Goal: Transaction & Acquisition: Purchase product/service

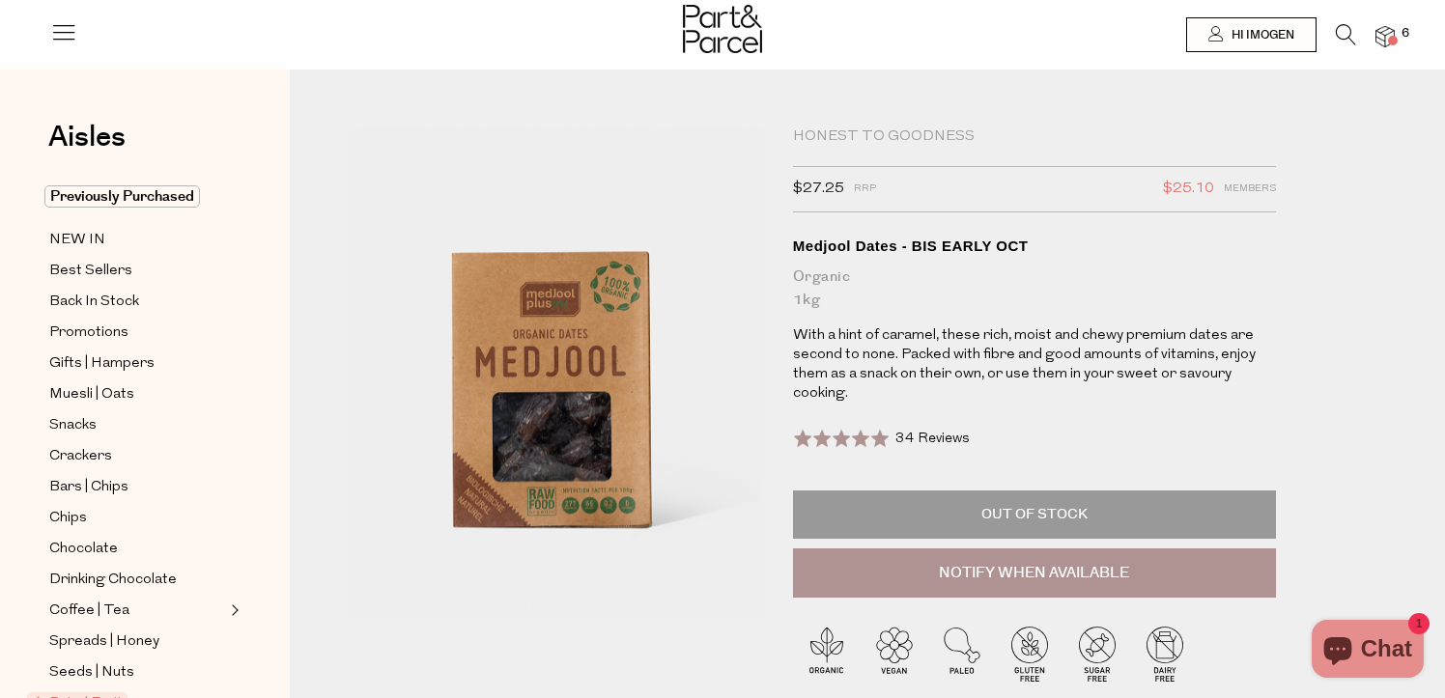
click at [988, 516] on p "Out of Stock" at bounding box center [1034, 515] width 483 height 48
click at [1184, 240] on div "Medjool Dates - BIS EARLY OCT" at bounding box center [1034, 246] width 483 height 19
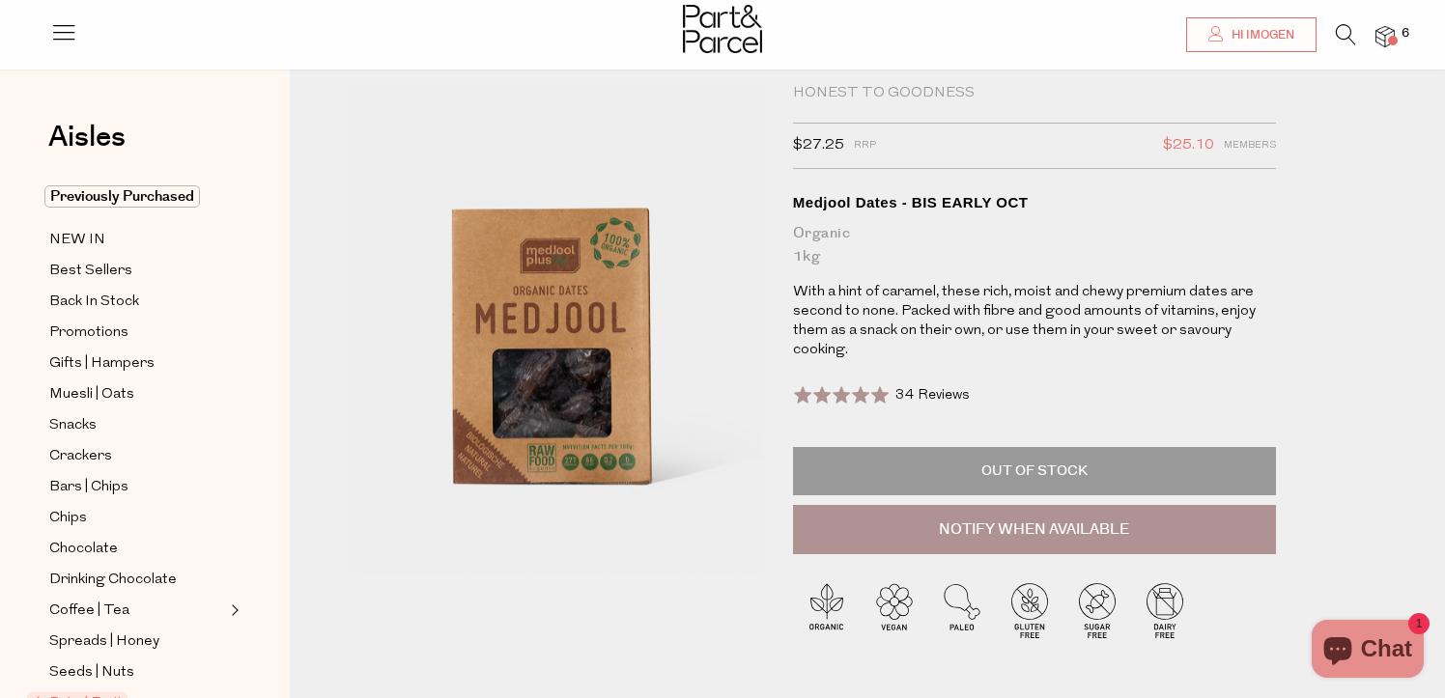
scroll to position [41, 0]
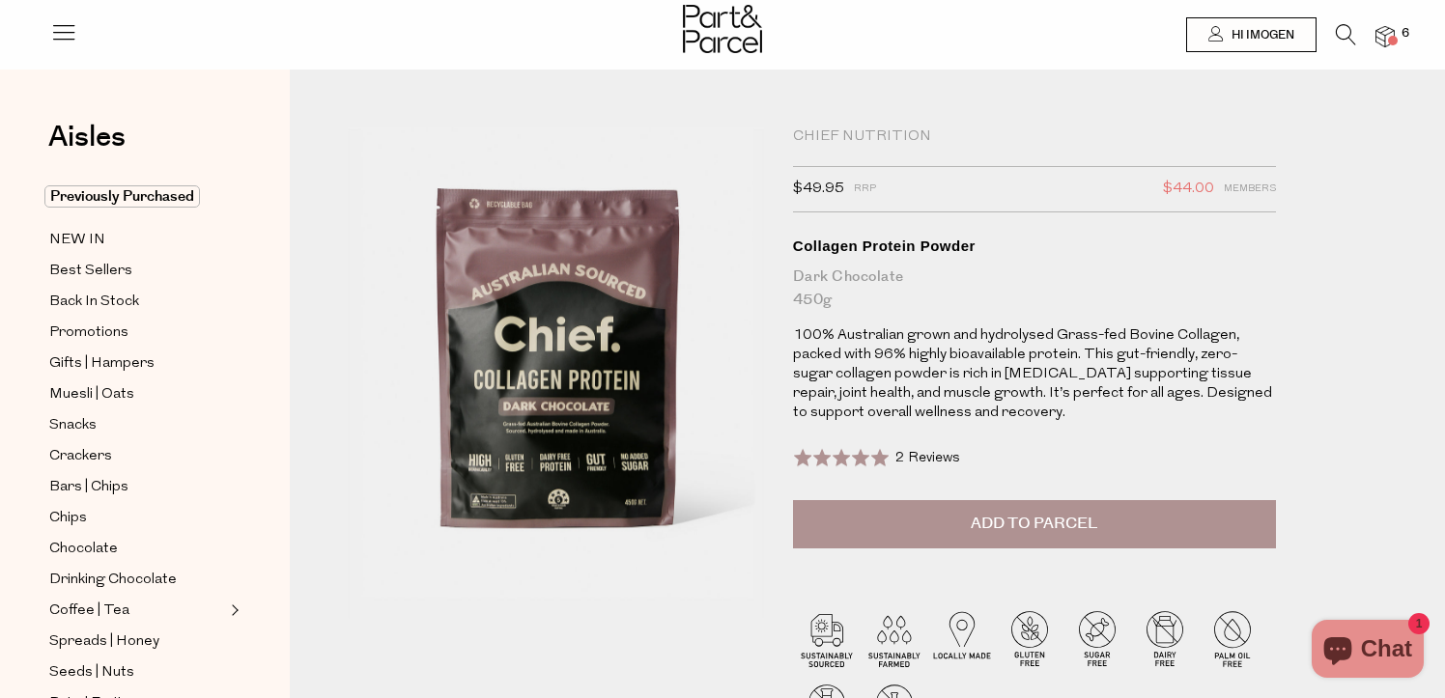
click at [889, 134] on div "Chief Nutrition" at bounding box center [1034, 136] width 483 height 19
click at [84, 141] on span "Aisles" at bounding box center [86, 137] width 77 height 42
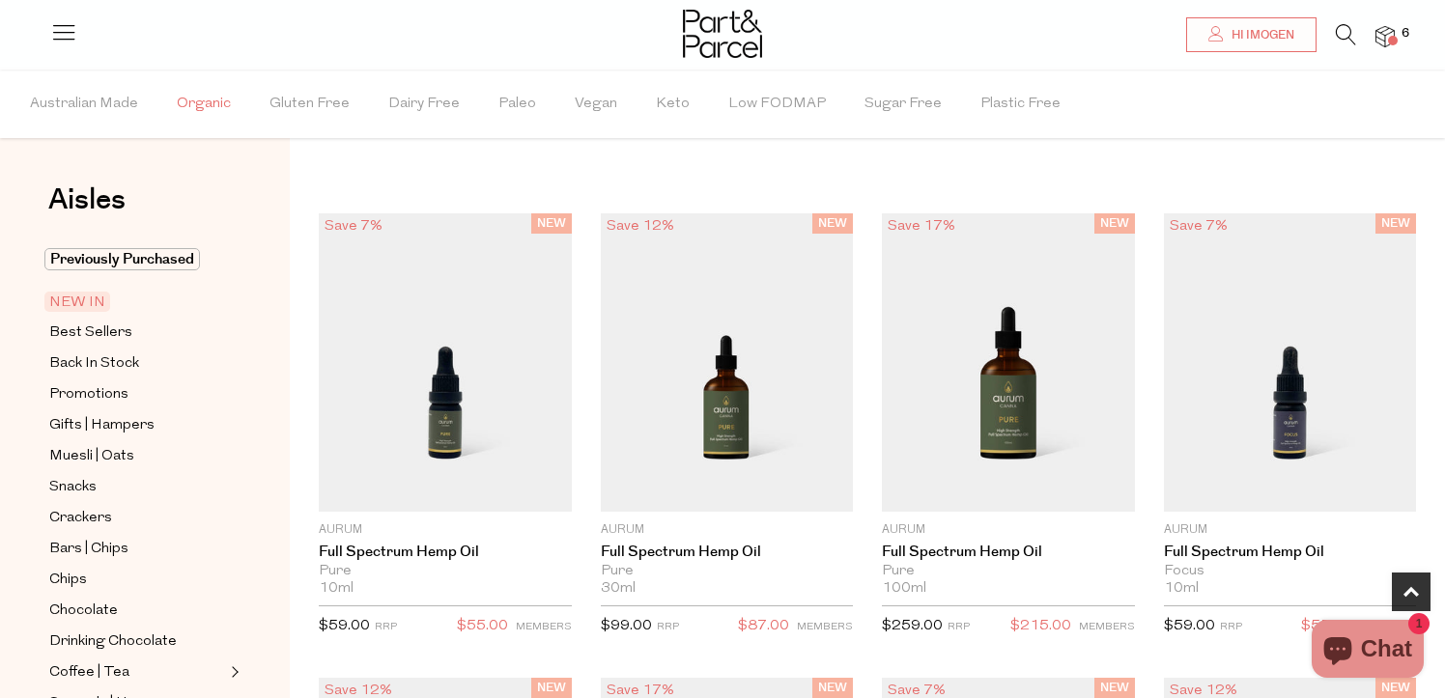
click at [210, 107] on span "Organic" at bounding box center [204, 104] width 54 height 68
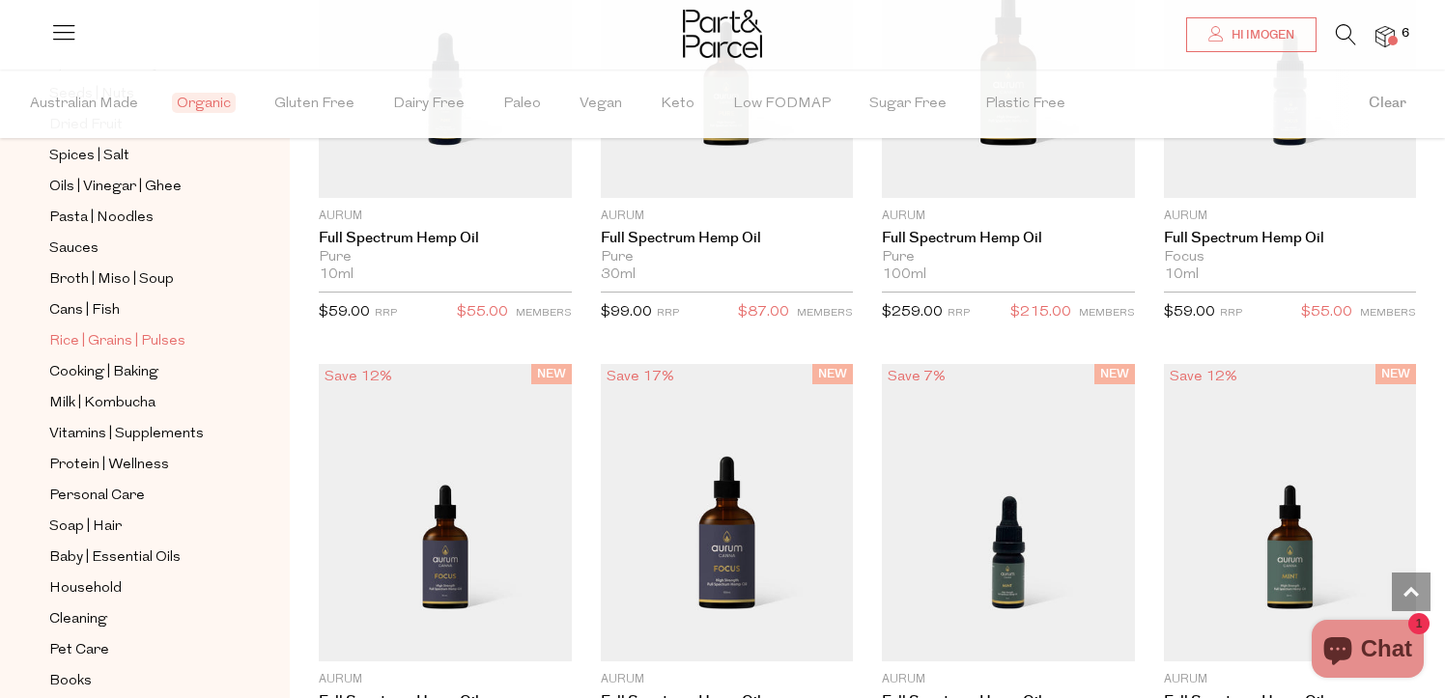
scroll to position [640, 0]
click at [99, 470] on span "Protein | Wellness" at bounding box center [109, 465] width 120 height 23
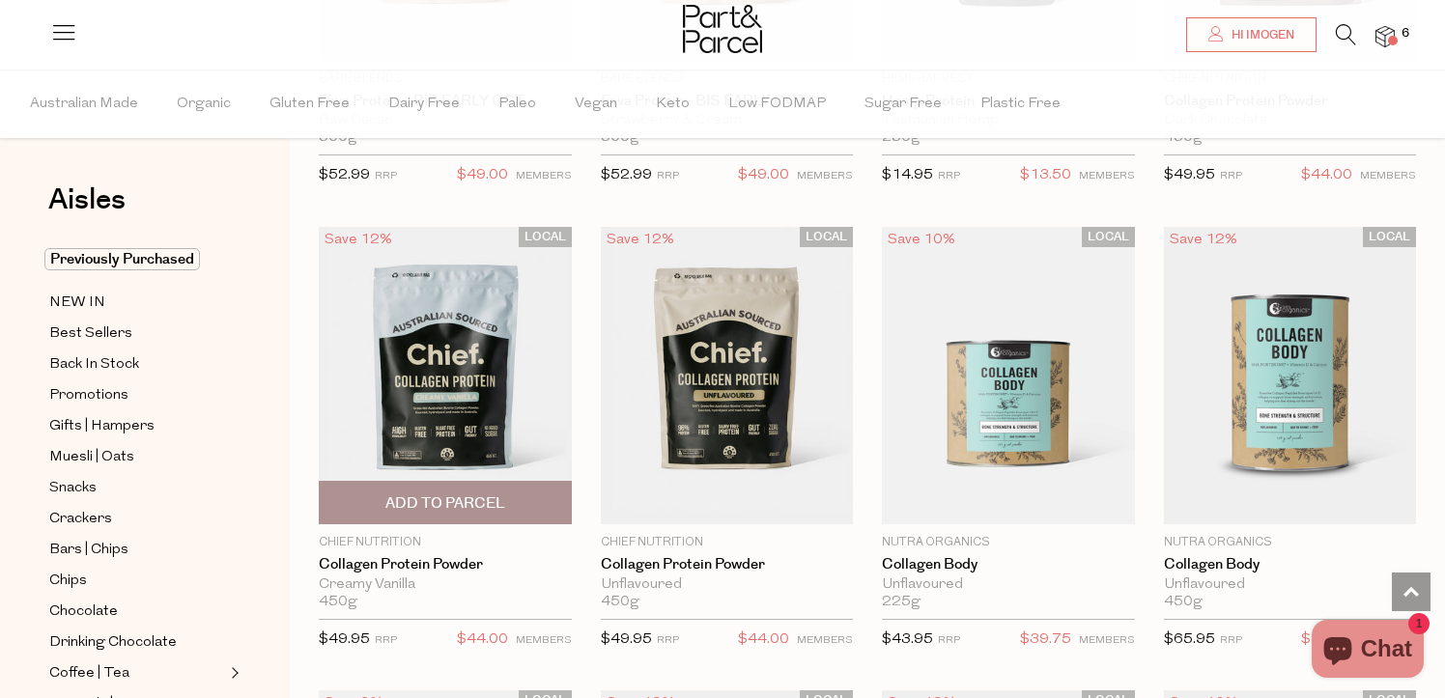
scroll to position [1419, 0]
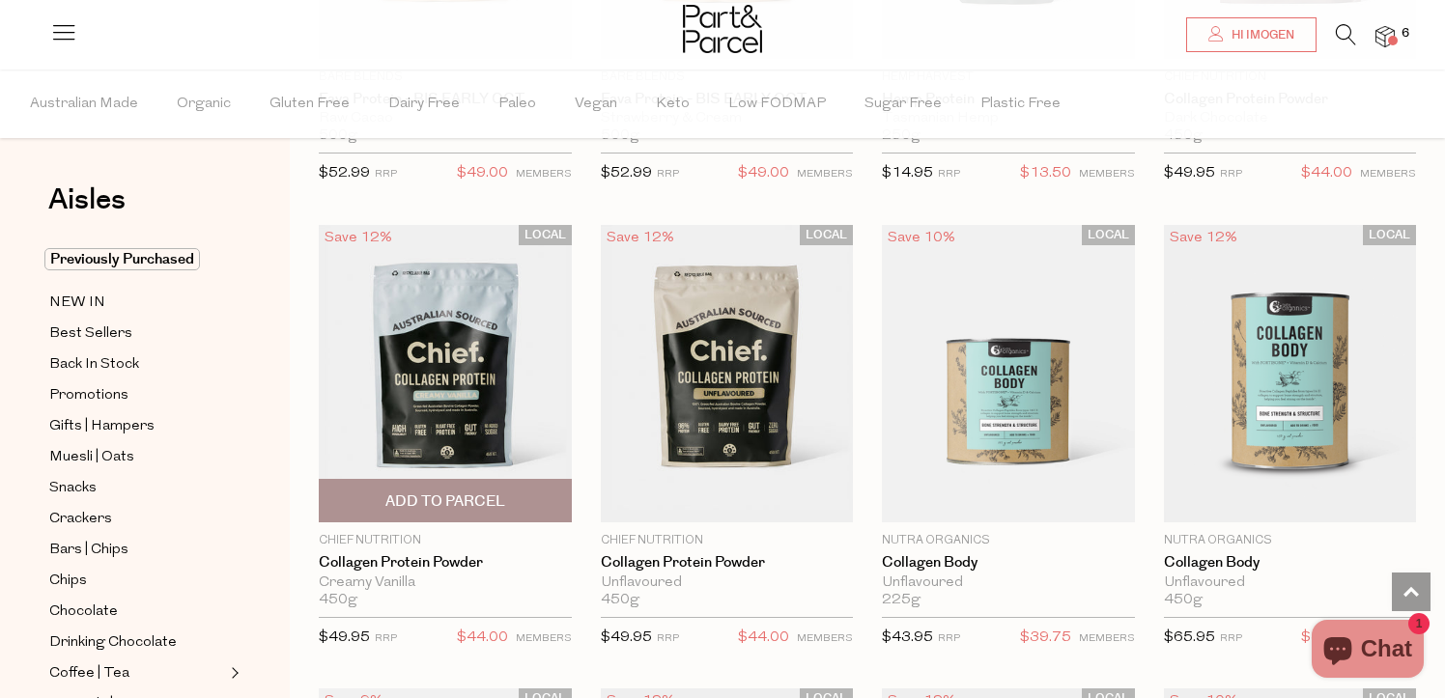
click at [470, 496] on span "Add To Parcel" at bounding box center [445, 501] width 120 height 20
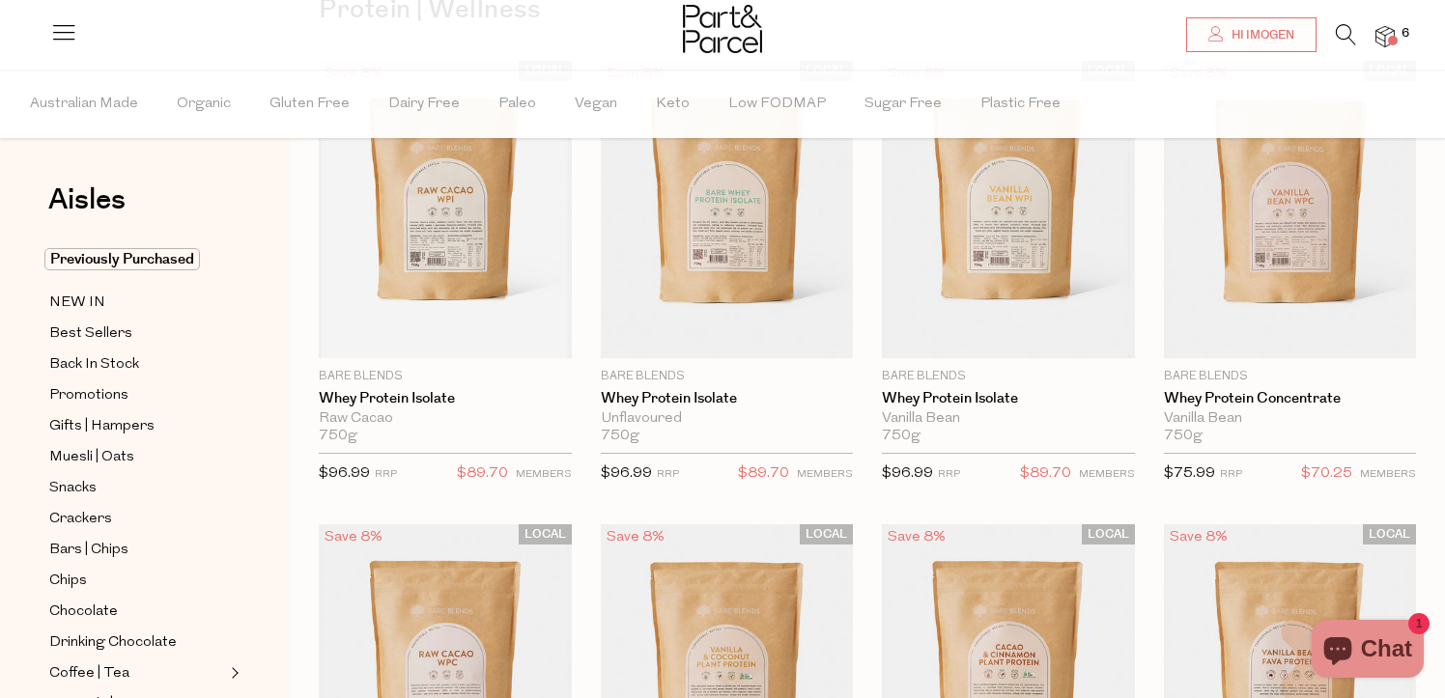
scroll to position [181, 0]
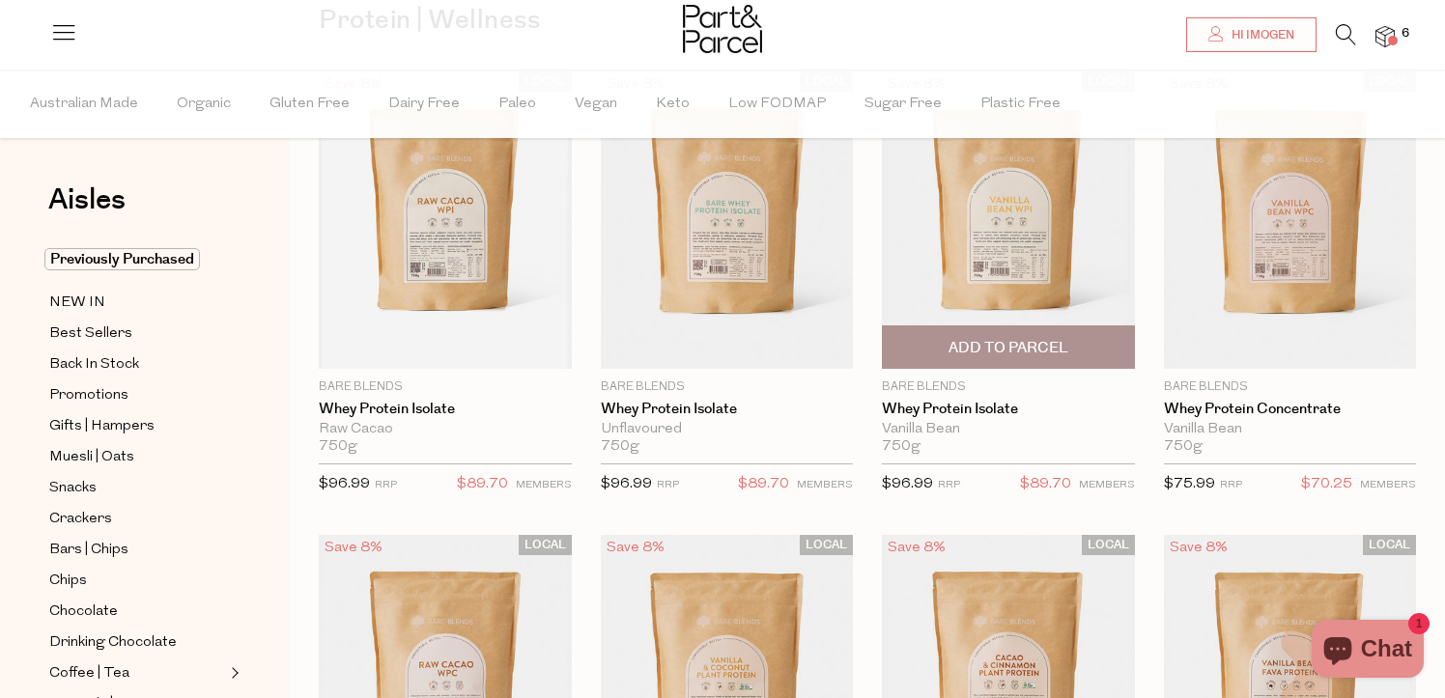
click at [1005, 201] on img at bounding box center [1008, 220] width 253 height 298
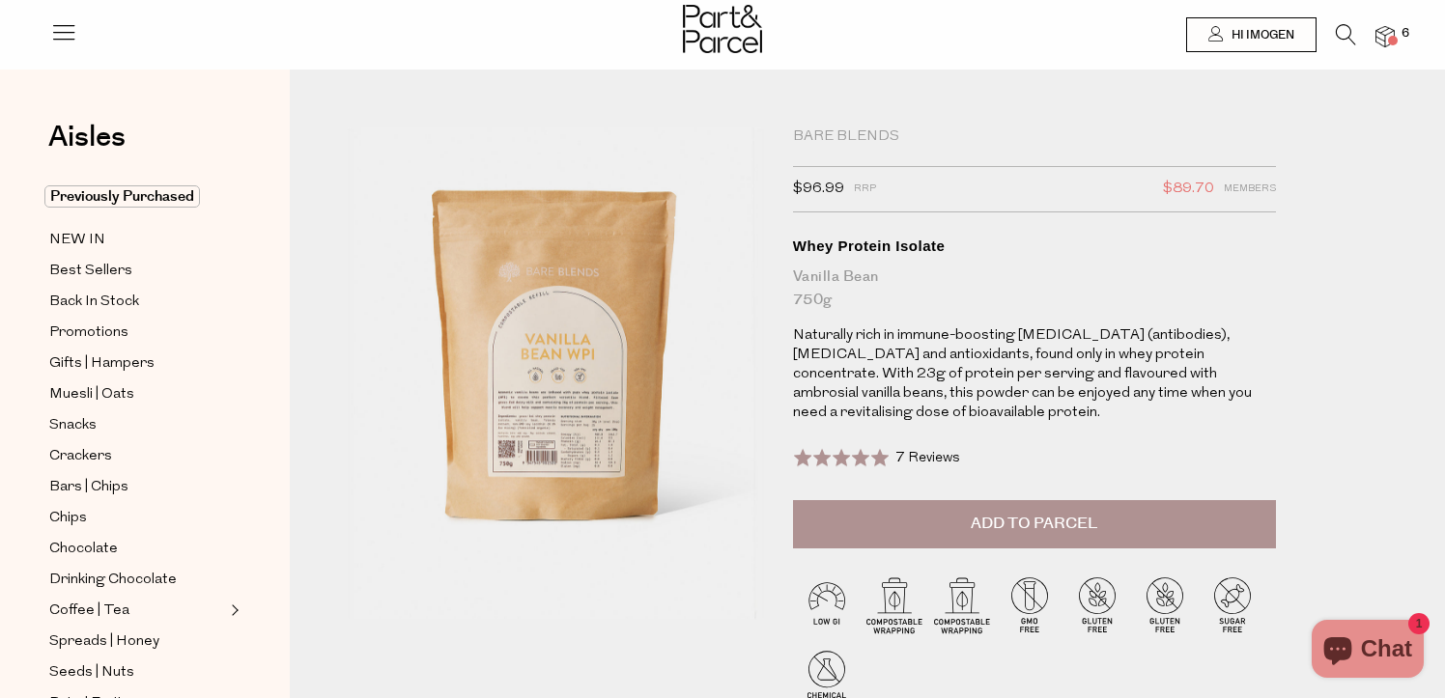
click at [943, 516] on button "Add to Parcel" at bounding box center [1034, 524] width 483 height 48
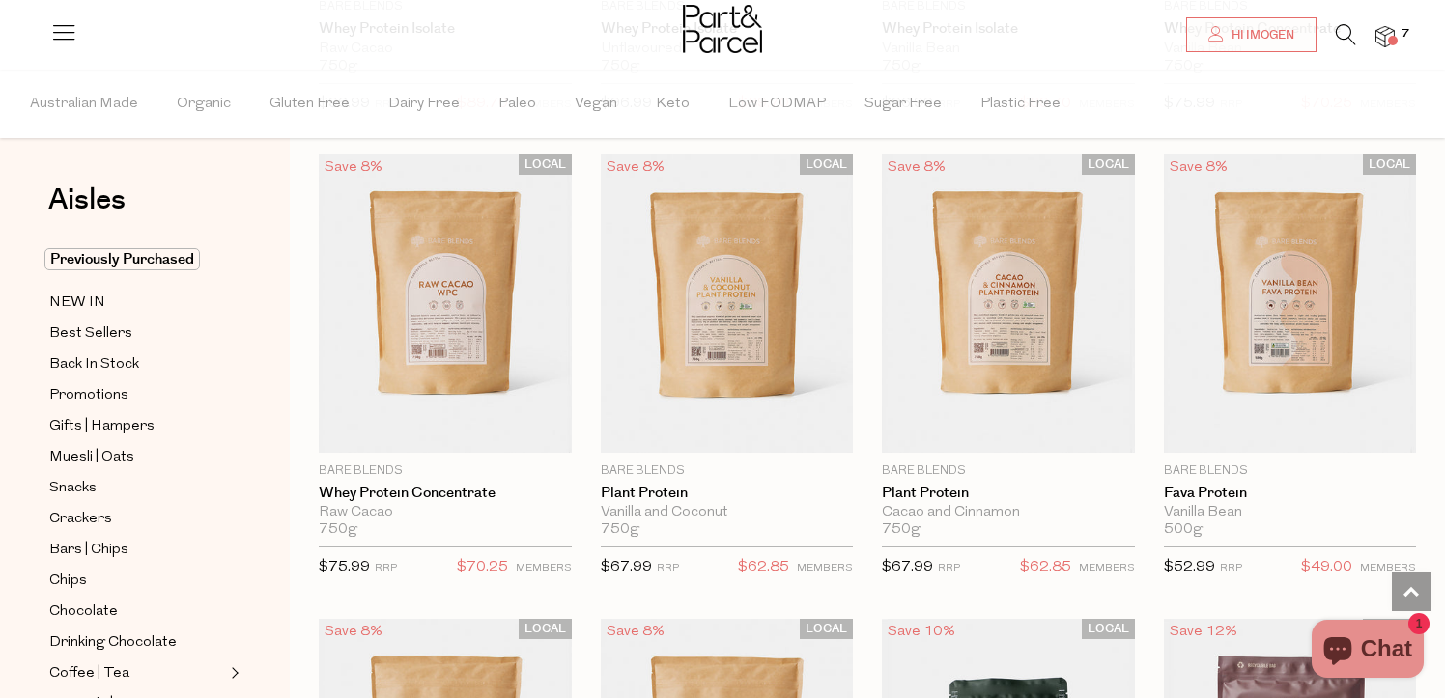
scroll to position [546, 0]
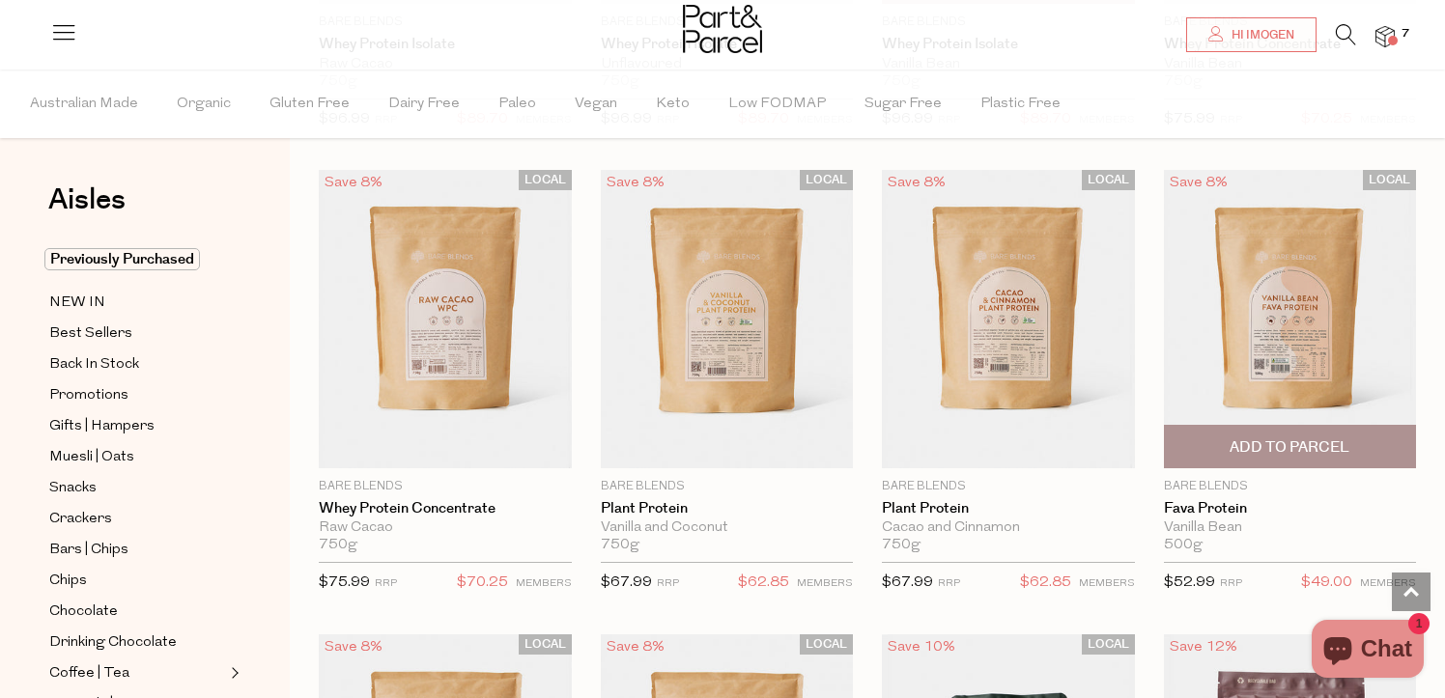
click at [1241, 321] on img at bounding box center [1290, 319] width 253 height 298
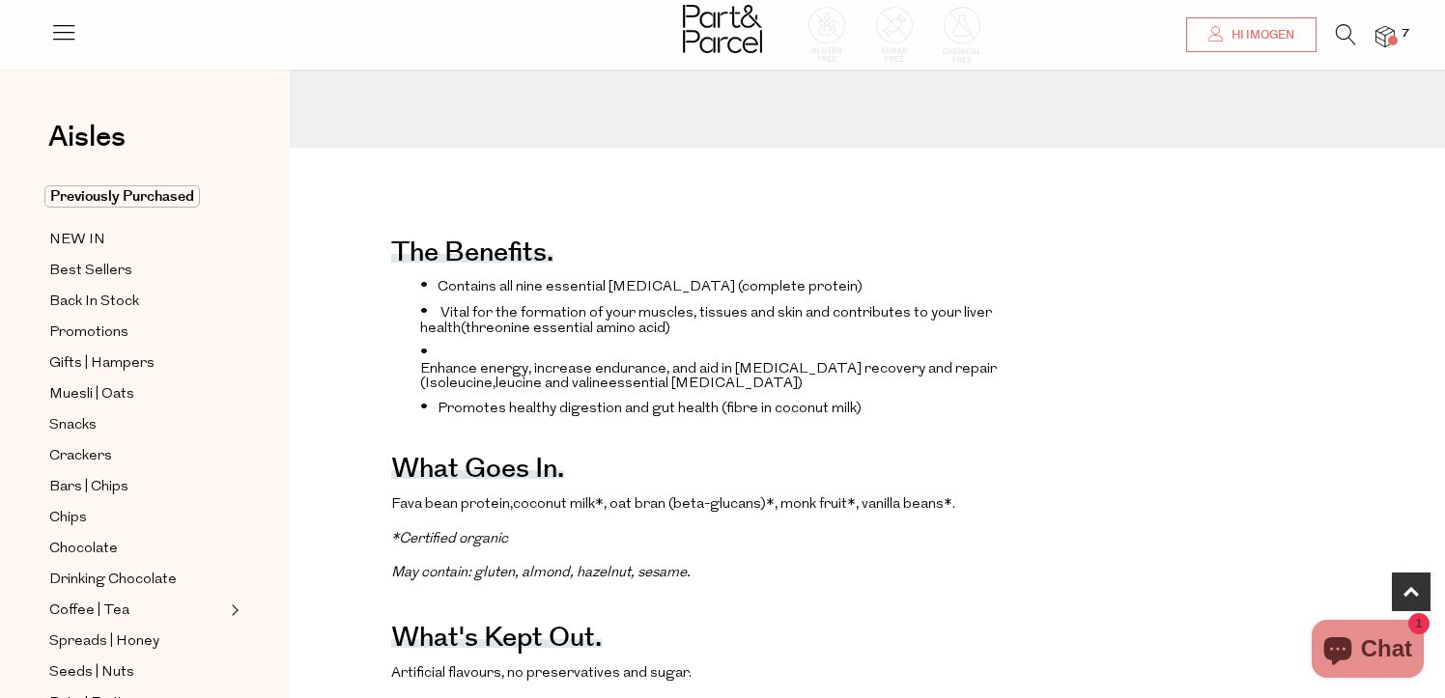
scroll to position [563, 0]
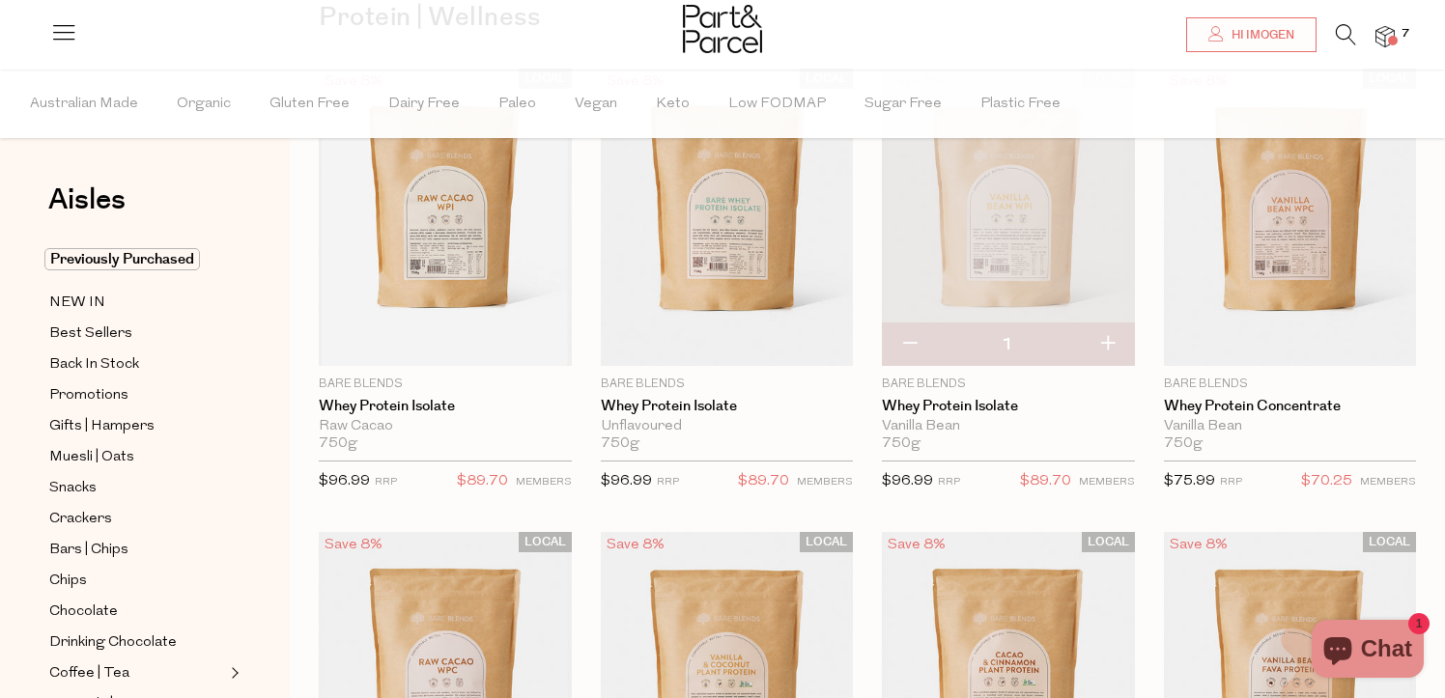
scroll to position [182, 0]
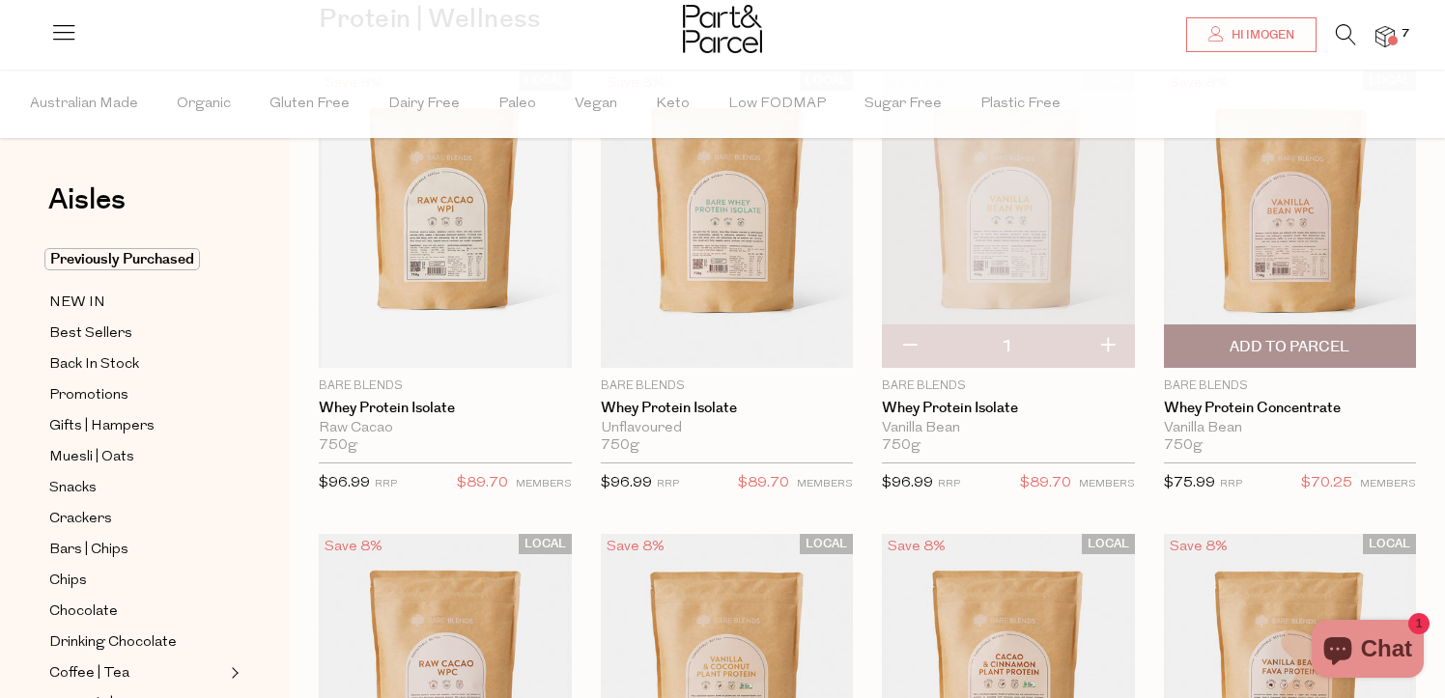
click at [1292, 208] on img at bounding box center [1290, 219] width 253 height 298
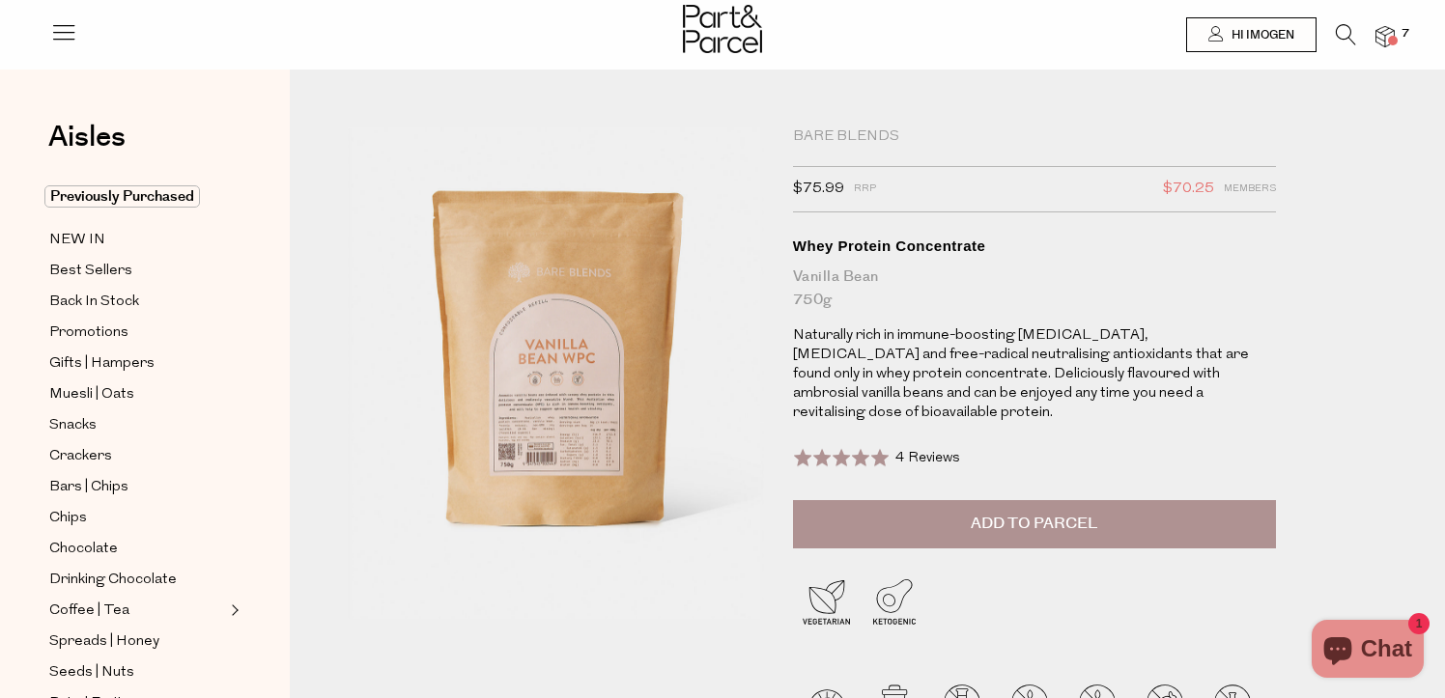
scroll to position [1, 0]
click at [991, 517] on button "Add to Parcel" at bounding box center [1034, 523] width 483 height 48
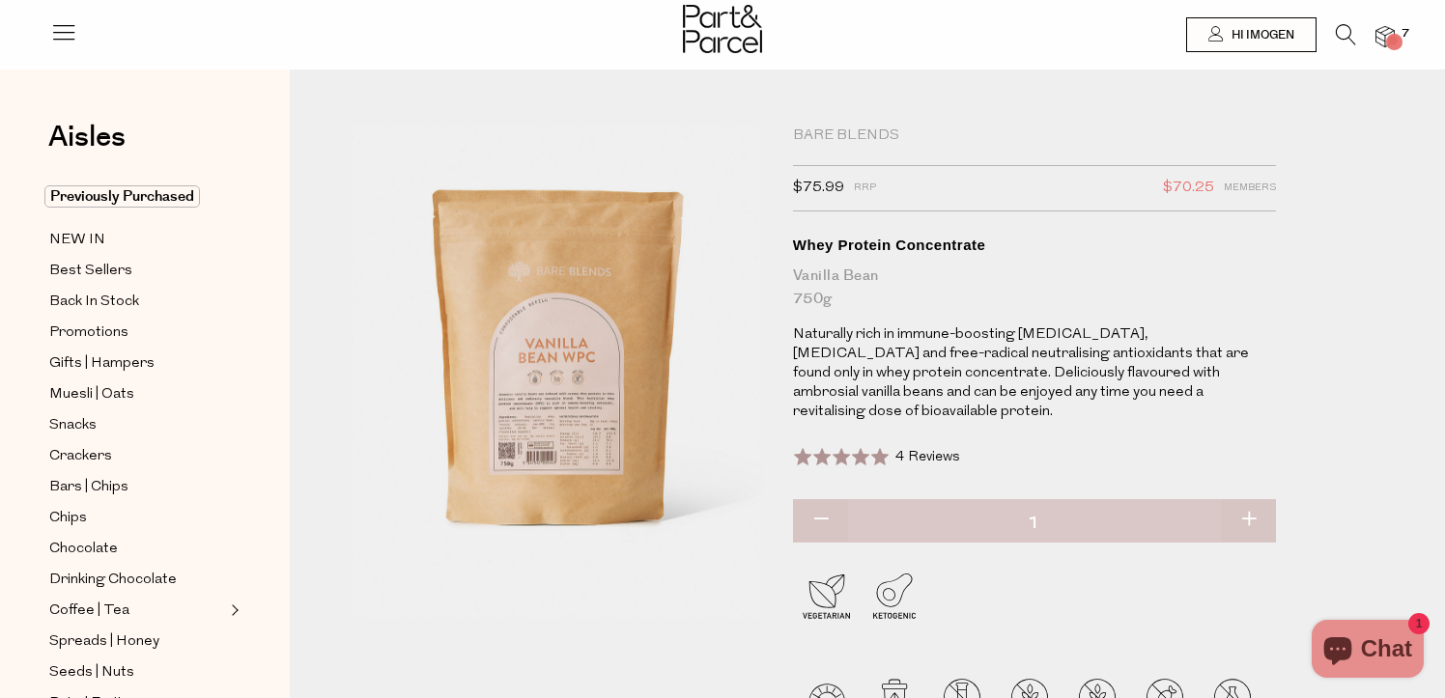
click at [1375, 39] on img at bounding box center [1384, 37] width 19 height 22
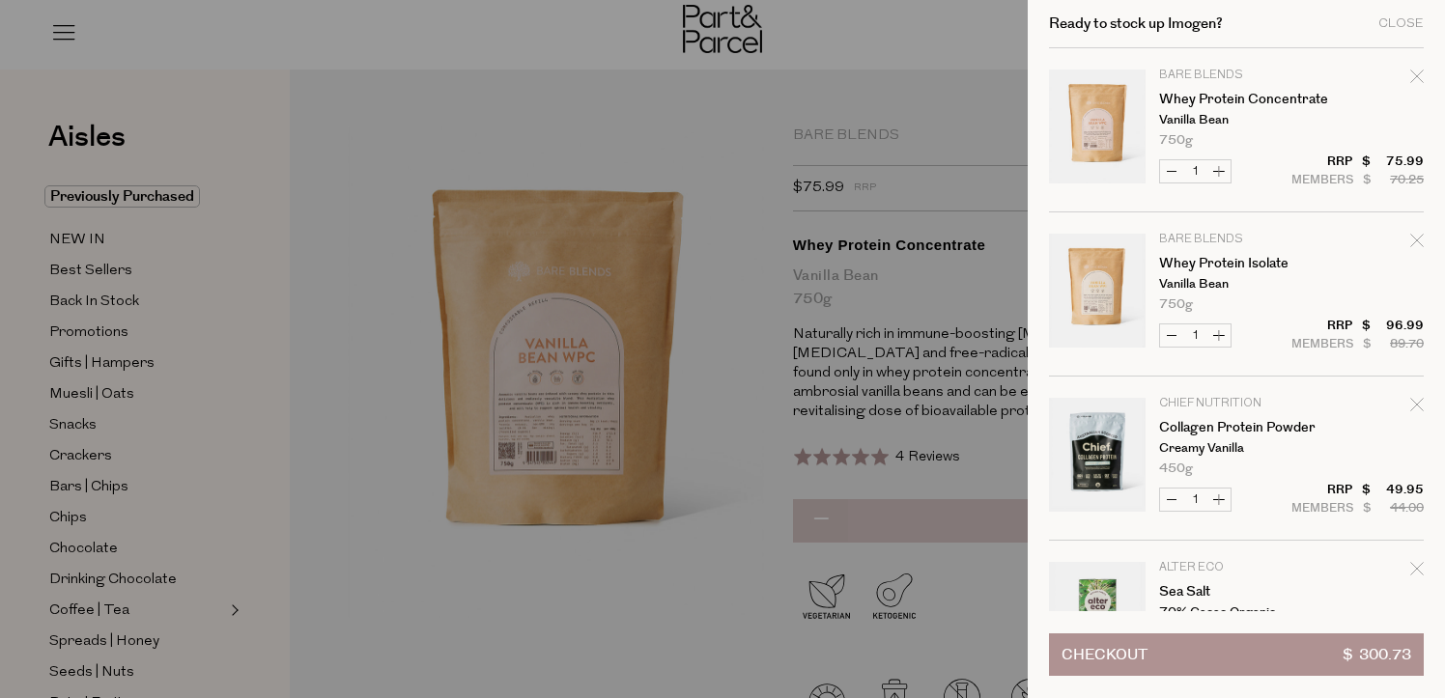
click at [1411, 246] on icon "Remove Whey Protein Isolate" at bounding box center [1417, 241] width 14 height 14
type input "Add Membership"
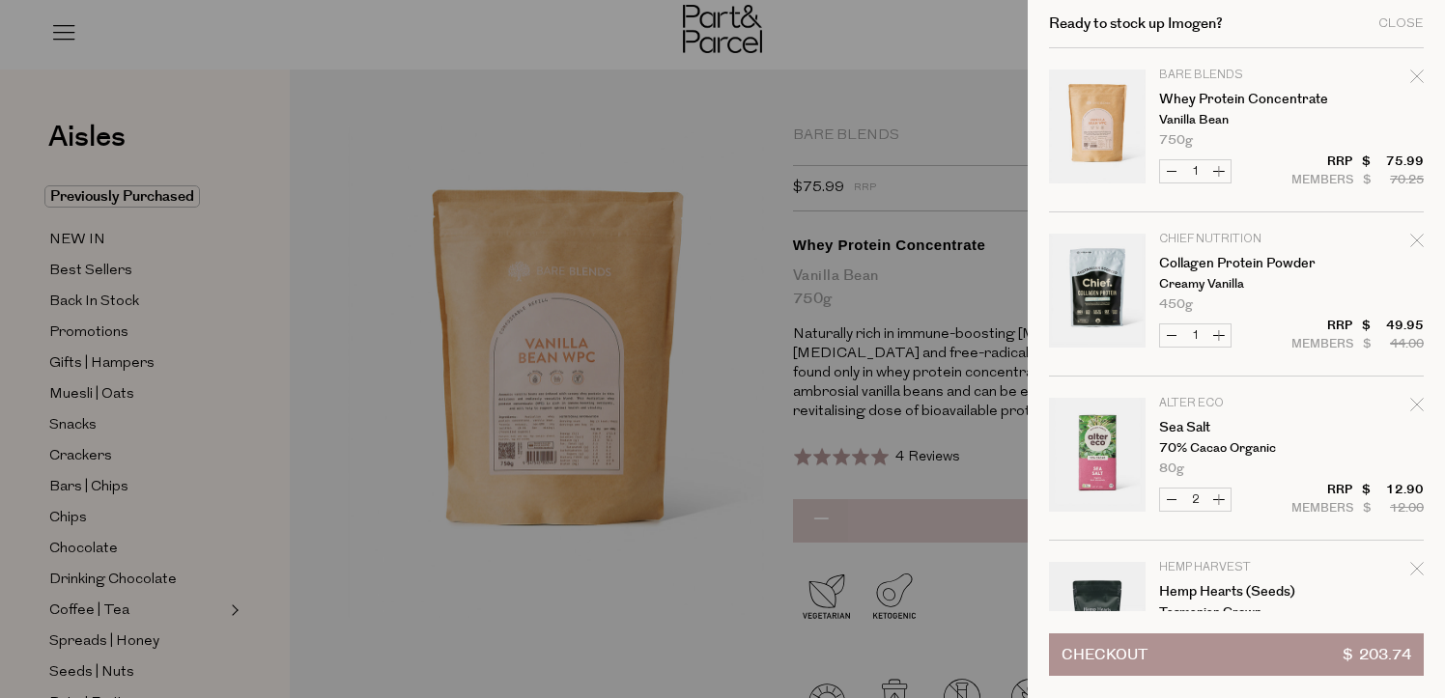
click at [1412, 239] on icon "Remove Collagen Protein Powder" at bounding box center [1416, 240] width 13 height 13
type input "Add Membership"
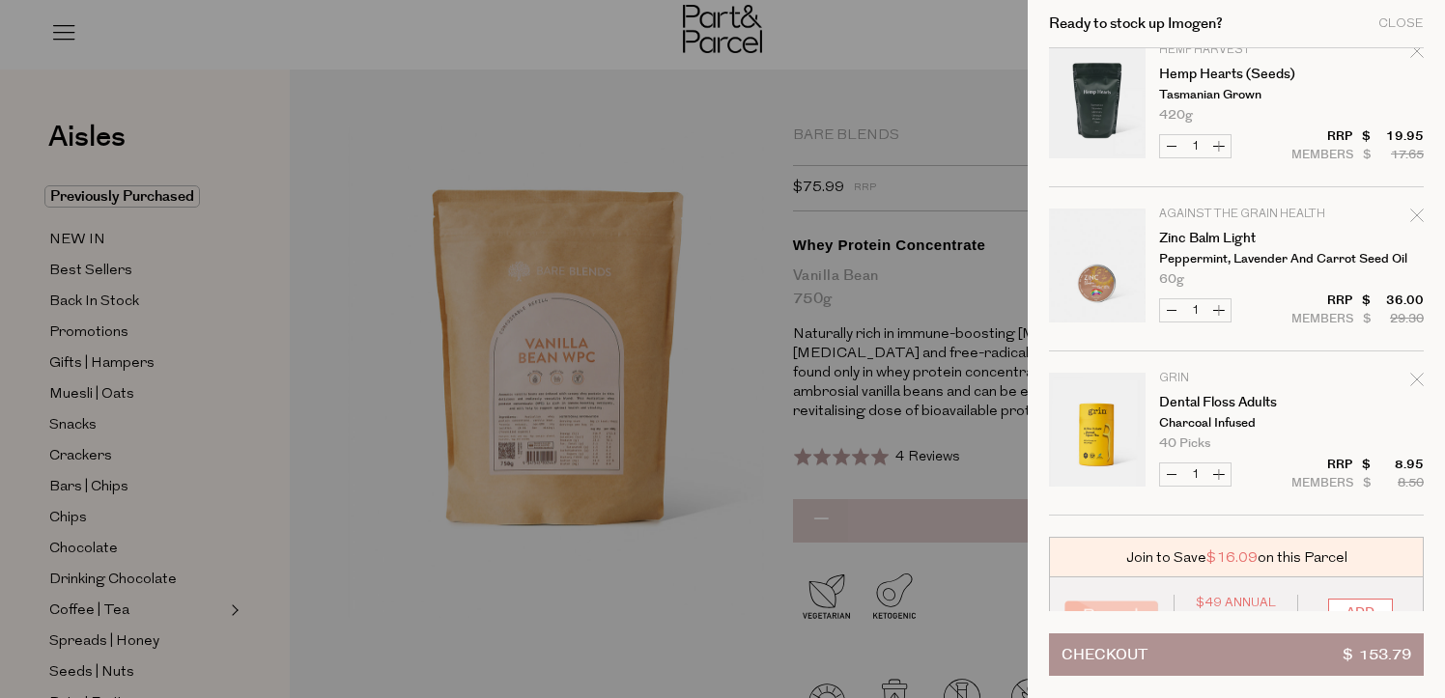
scroll to position [426, 0]
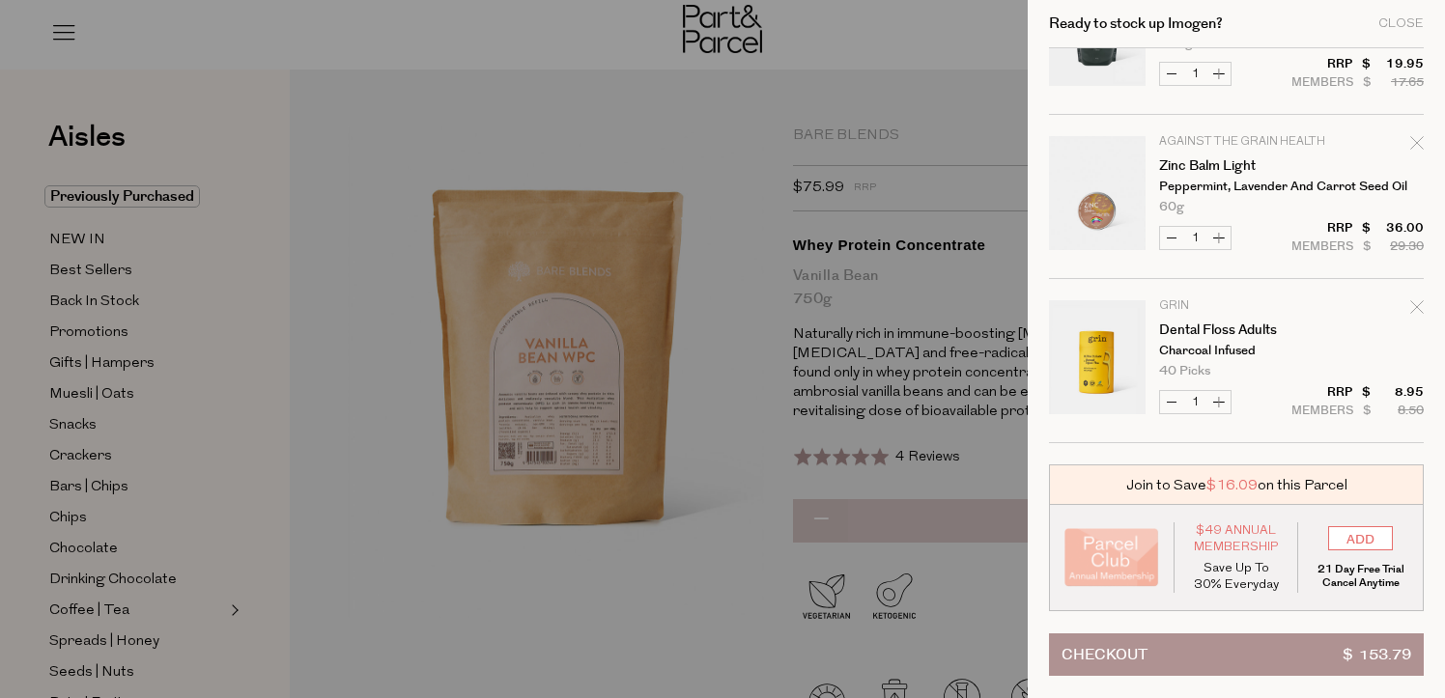
click at [968, 463] on div at bounding box center [722, 349] width 1445 height 698
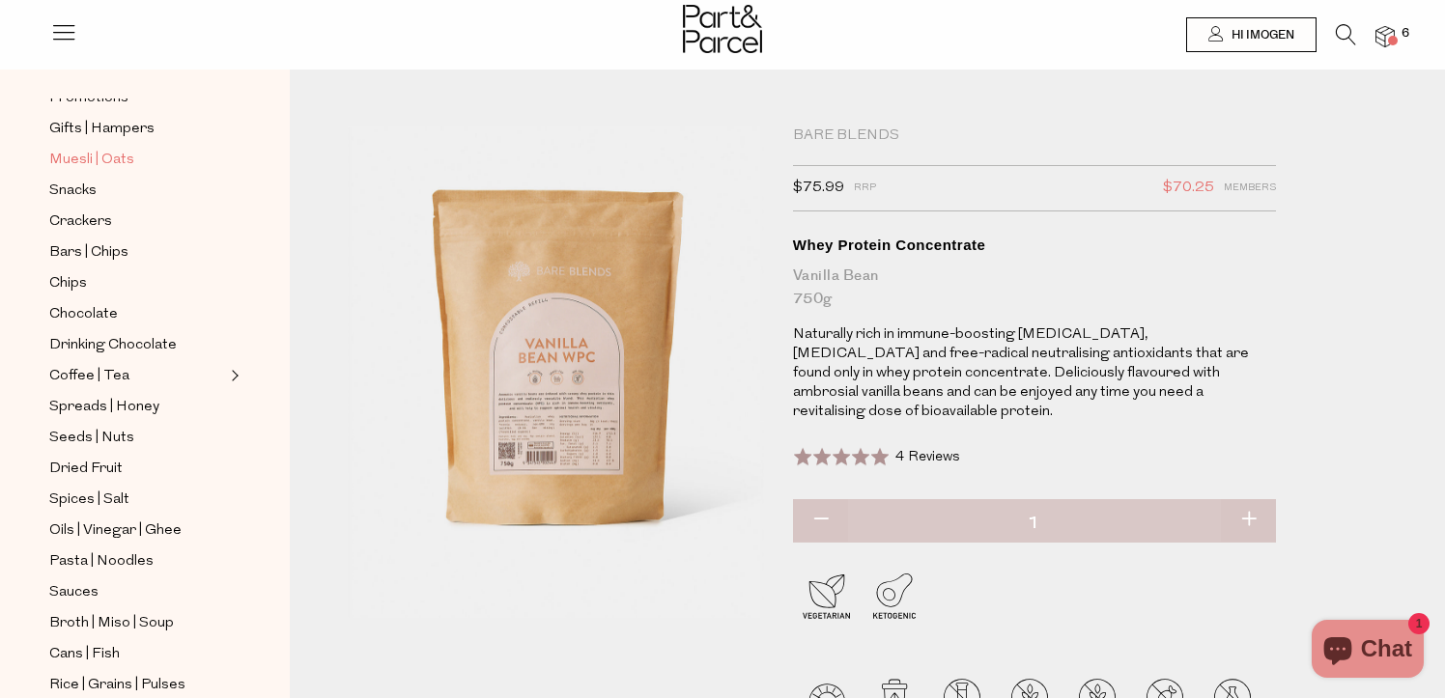
scroll to position [283, 0]
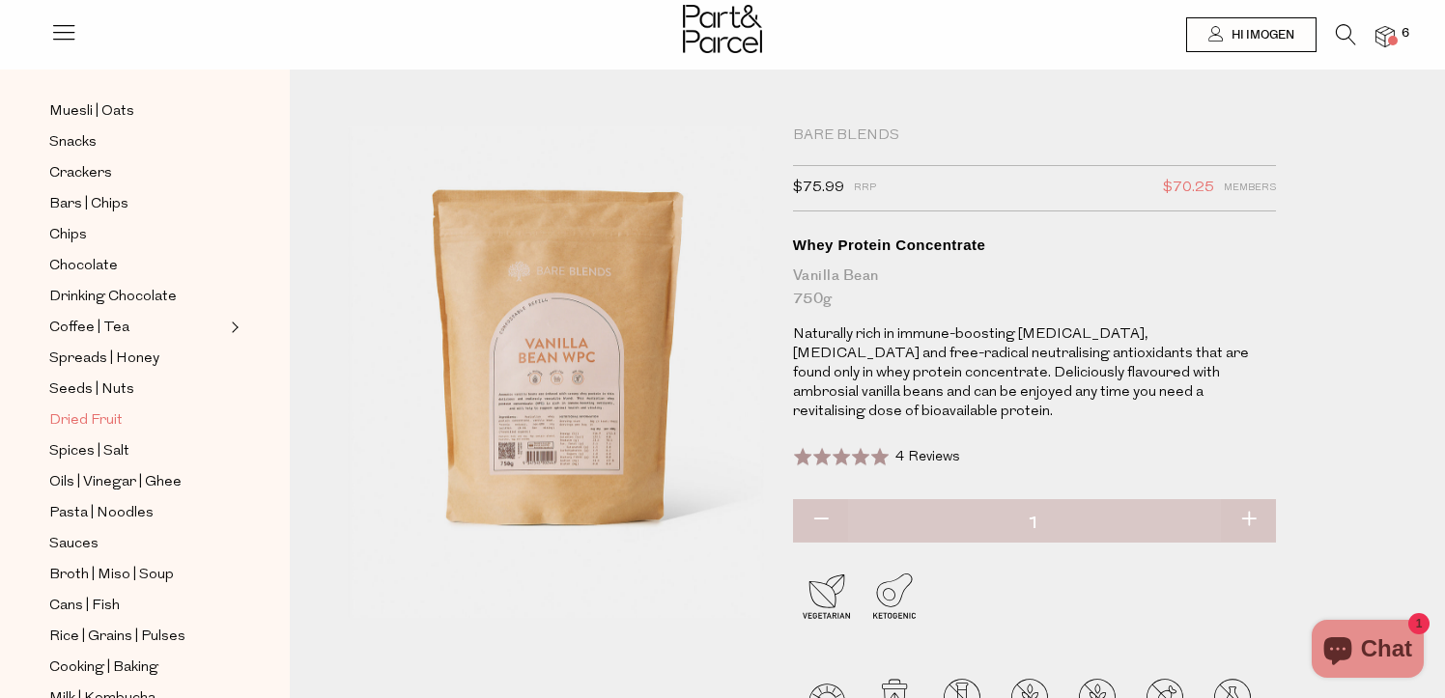
click at [118, 415] on span "Dried Fruit" at bounding box center [85, 420] width 73 height 23
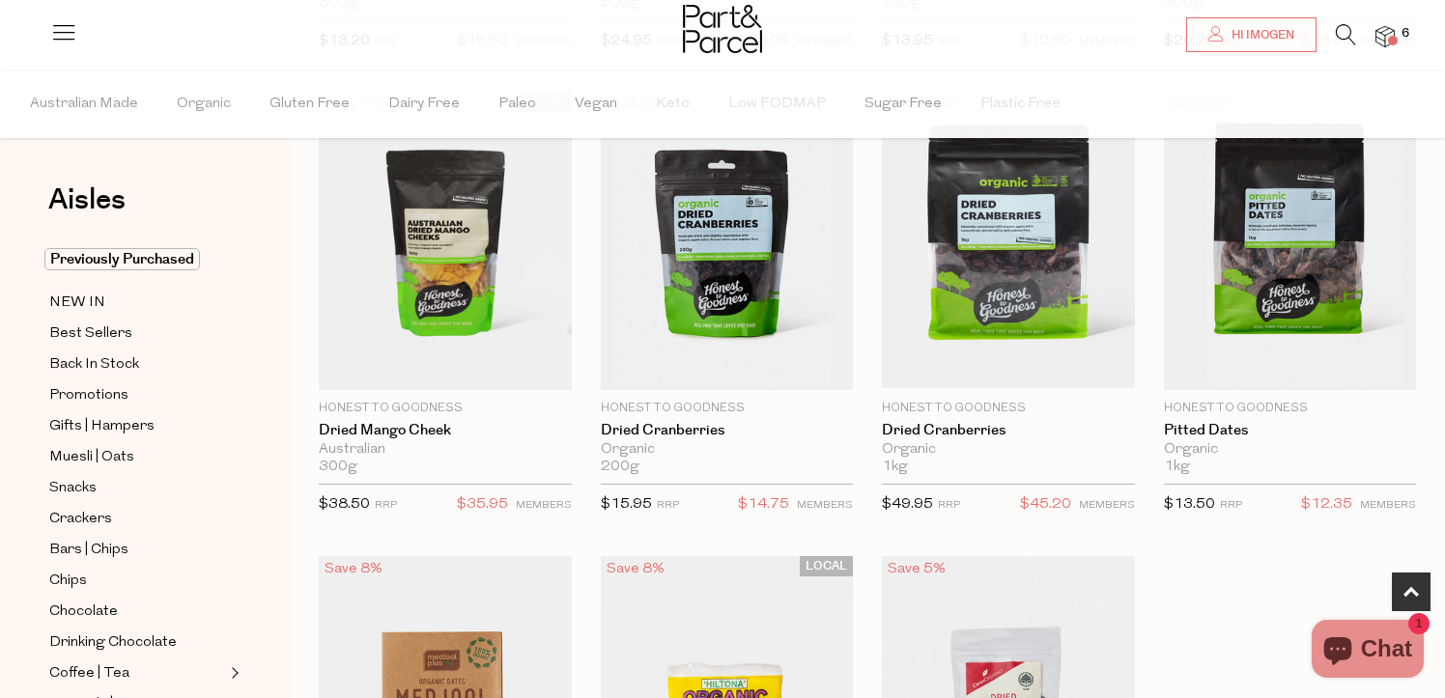
scroll to position [614, 0]
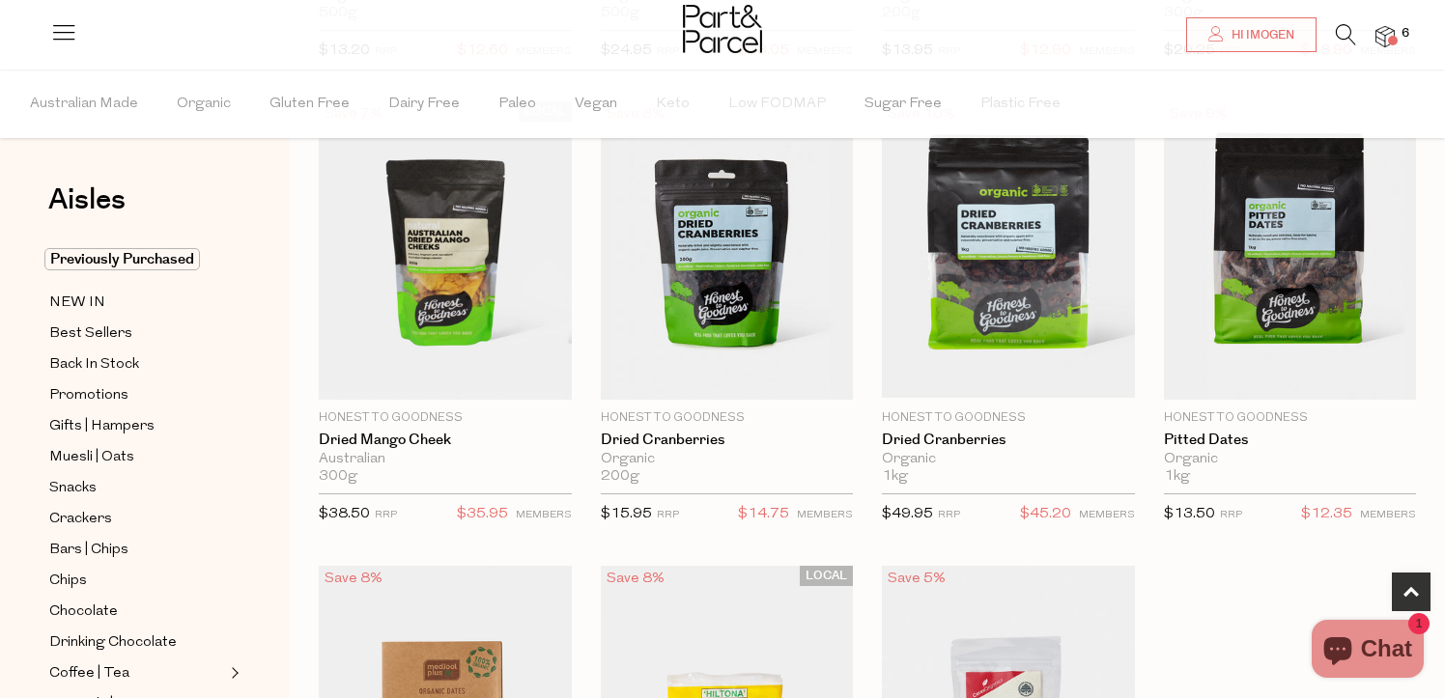
click at [1390, 36] on span at bounding box center [1393, 41] width 10 height 10
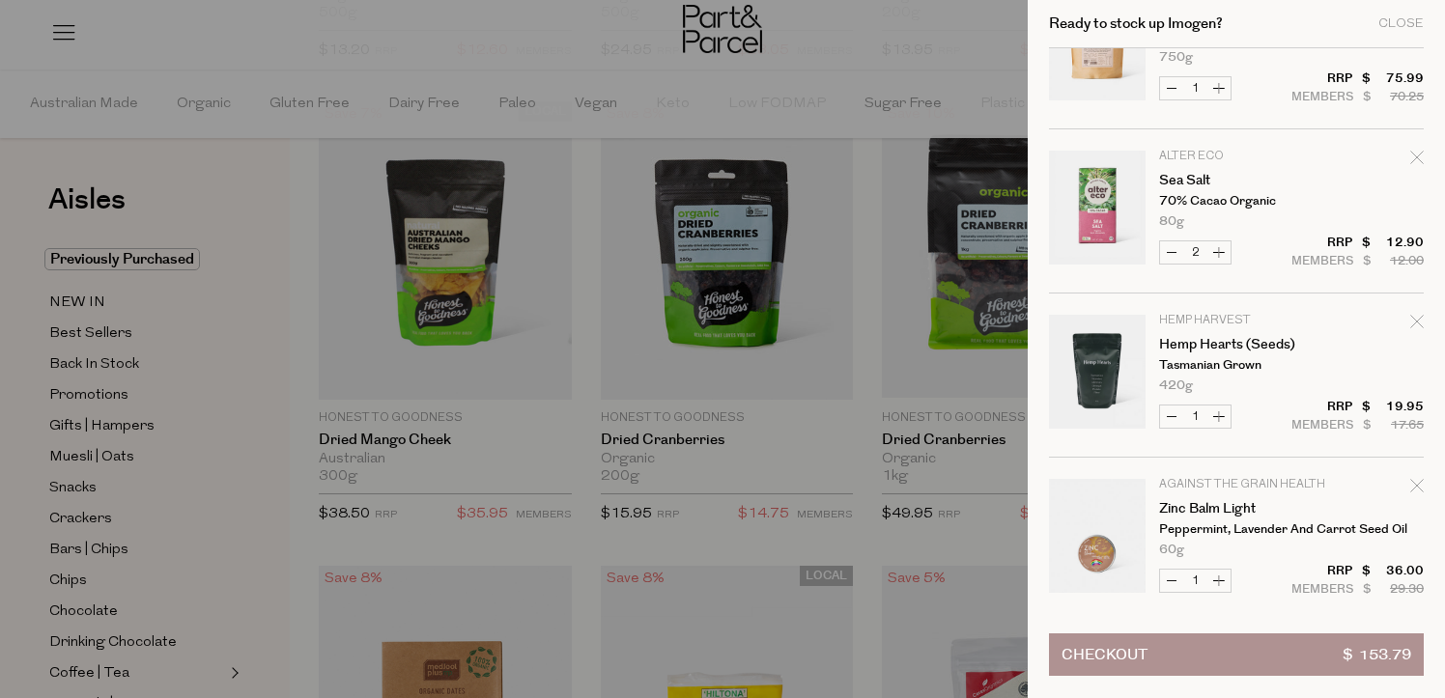
scroll to position [85, 0]
